Goal: Check status: Check status

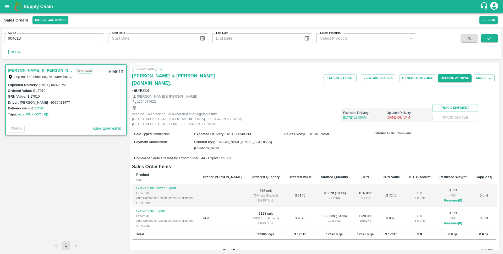
scroll to position [1, 0]
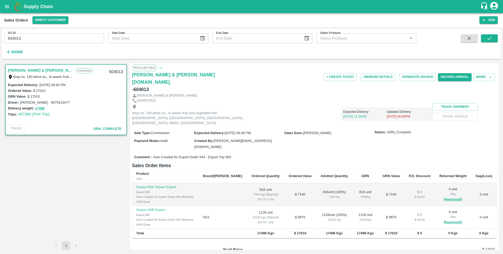
click at [109, 70] on div "604013" at bounding box center [116, 72] width 20 height 12
copy div "604013"
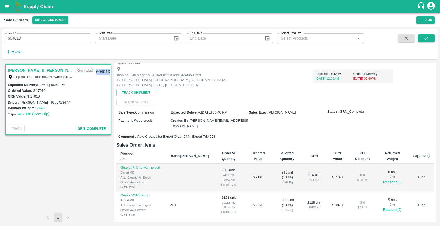
scroll to position [39, 0]
click at [102, 74] on div "604013" at bounding box center [103, 72] width 20 height 12
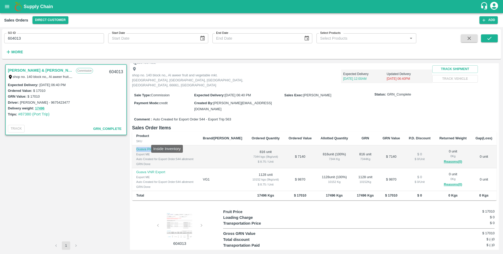
drag, startPoint x: 194, startPoint y: 140, endPoint x: 137, endPoint y: 141, distance: 57.2
click at [137, 147] on p "Guava Pink Taiwan Export" at bounding box center [165, 149] width 58 height 5
copy p "Guava Pink Taiwan Export"
drag, startPoint x: 178, startPoint y: 162, endPoint x: 133, endPoint y: 161, distance: 45.4
click at [133, 168] on td "Guava VNR Export Export ME Auto Created for Export Order:544 allotment GRN Done" at bounding box center [165, 179] width 67 height 23
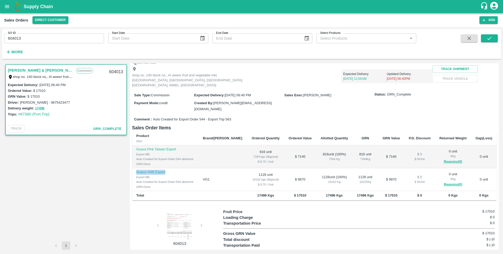
copy p "Guava VNR Export"
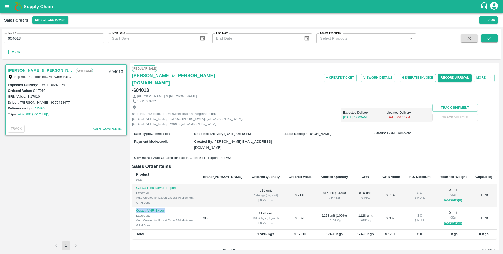
scroll to position [0, 0]
click at [259, 118] on div "Expected Delivery [DATE] 12:00AM Updated Delivery [DATE] 06:40PM" at bounding box center [341, 113] width 182 height 18
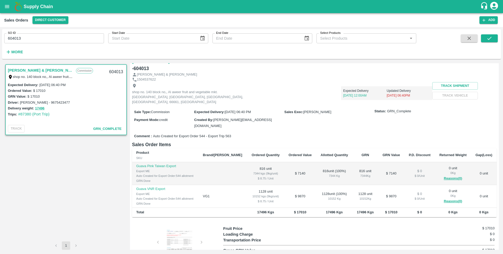
scroll to position [24, 0]
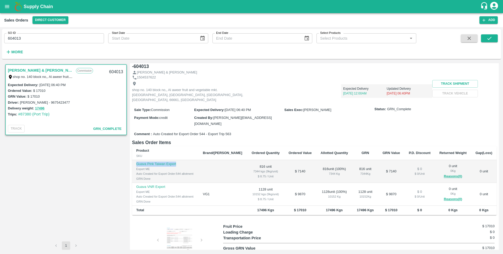
drag, startPoint x: 183, startPoint y: 154, endPoint x: 133, endPoint y: 154, distance: 49.6
click at [133, 160] on td "Guava Pink Taiwan Export Export ME Auto Created for Export Order:544 allotment …" at bounding box center [165, 171] width 67 height 23
drag, startPoint x: 175, startPoint y: 177, endPoint x: 134, endPoint y: 175, distance: 41.0
click at [134, 183] on td "Guava VNR Export Export ME Auto Created for Export Order:544 allotment GRN Done" at bounding box center [165, 194] width 67 height 23
click at [223, 161] on td at bounding box center [223, 171] width 49 height 23
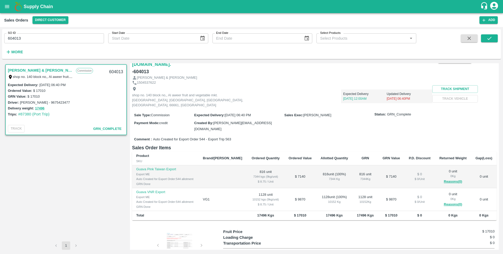
scroll to position [20, 0]
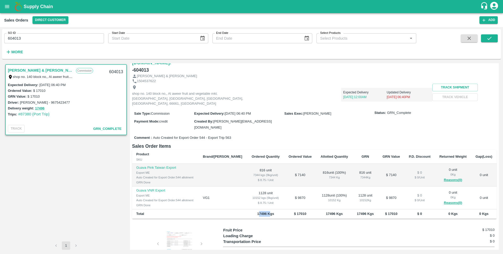
drag, startPoint x: 245, startPoint y: 204, endPoint x: 256, endPoint y: 204, distance: 10.8
click at [257, 212] on b "17496 Kgs" at bounding box center [265, 214] width 17 height 4
drag, startPoint x: 245, startPoint y: 183, endPoint x: 264, endPoint y: 181, distance: 19.5
click at [264, 186] on td "1128 unit 10152 kgs (9kg/unit) $ 8.75 / Unit" at bounding box center [265, 197] width 37 height 23
